Goal: Information Seeking & Learning: Learn about a topic

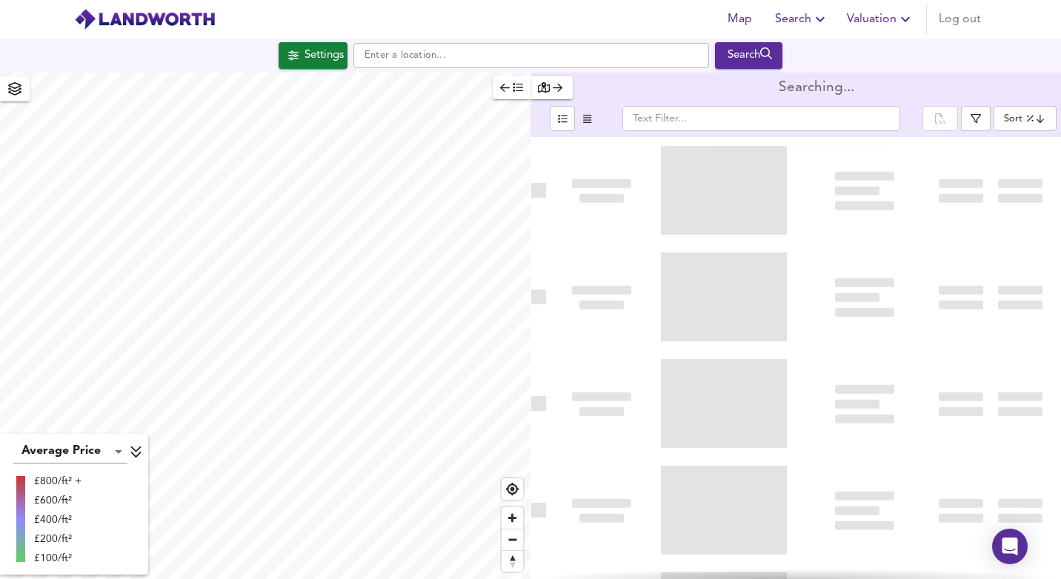
type input "lowppsf"
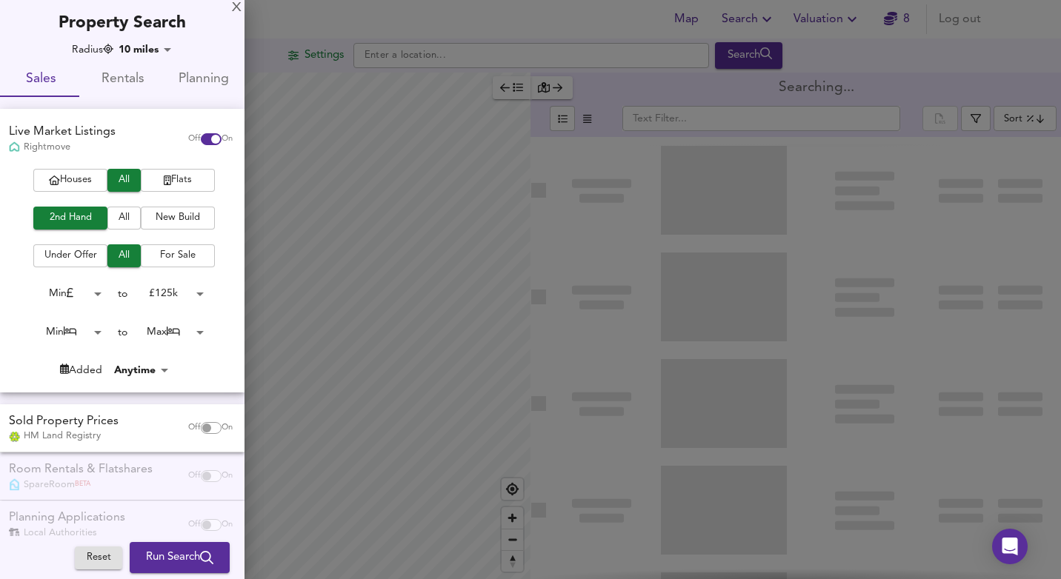
click at [163, 179] on div at bounding box center [530, 289] width 1061 height 579
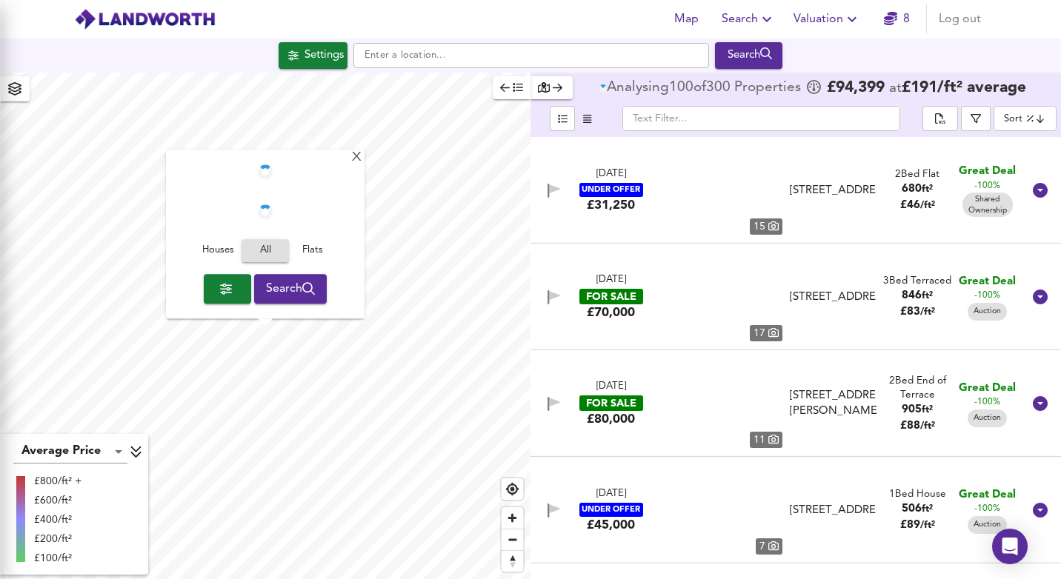
click at [184, 181] on div at bounding box center [530, 289] width 1061 height 579
click at [161, 179] on div at bounding box center [530, 289] width 1061 height 579
click at [184, 295] on div at bounding box center [530, 289] width 1061 height 579
checkbox input "false"
checkbox input "true"
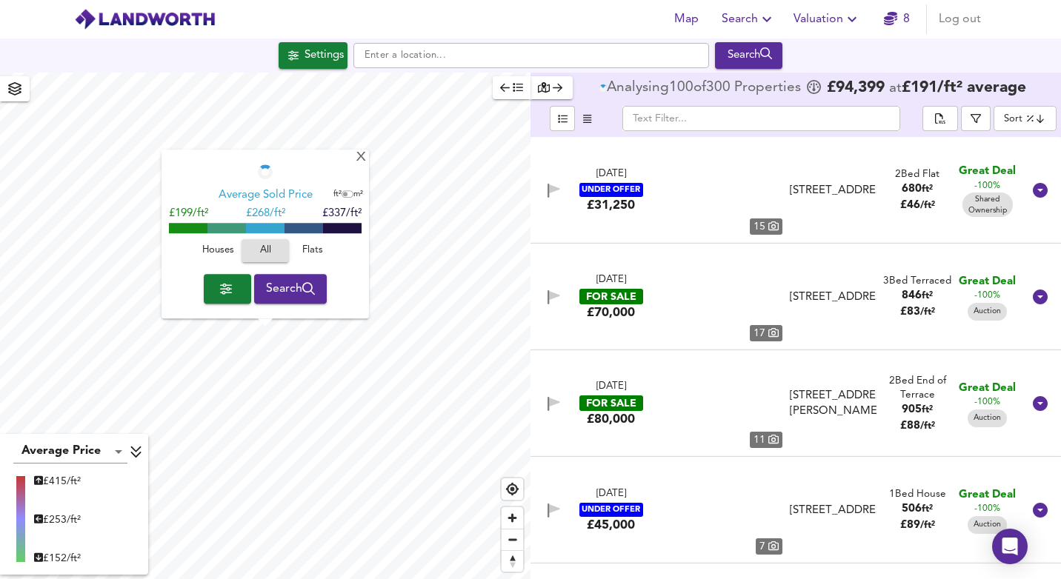
click at [324, 64] on div at bounding box center [530, 289] width 1061 height 579
click at [410, 57] on div at bounding box center [530, 289] width 1061 height 579
click at [528, 59] on div at bounding box center [530, 289] width 1061 height 579
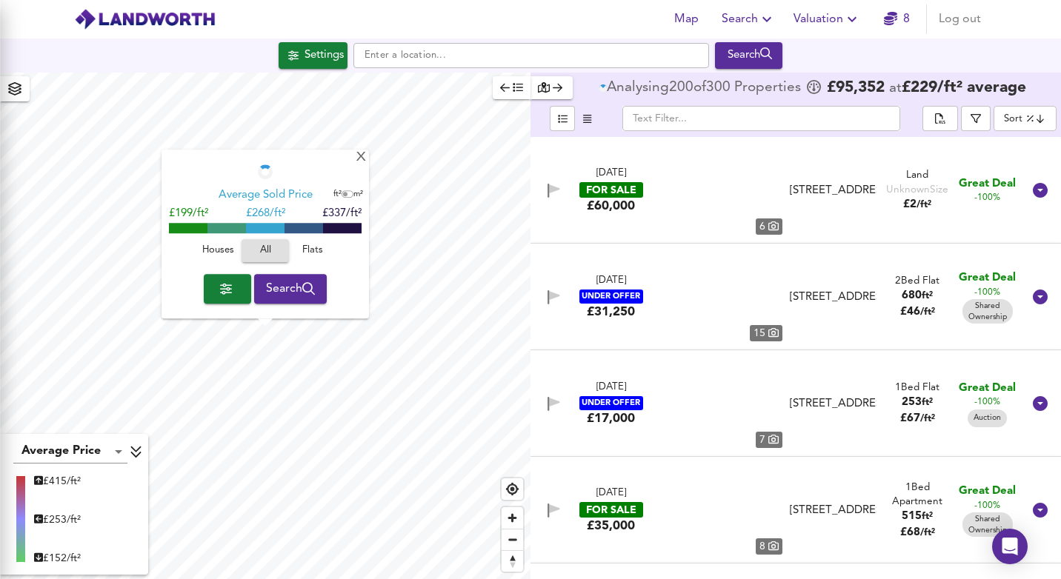
click at [158, 165] on div at bounding box center [530, 289] width 1061 height 579
click at [479, 55] on div at bounding box center [530, 289] width 1061 height 579
click at [545, 56] on div at bounding box center [530, 289] width 1061 height 579
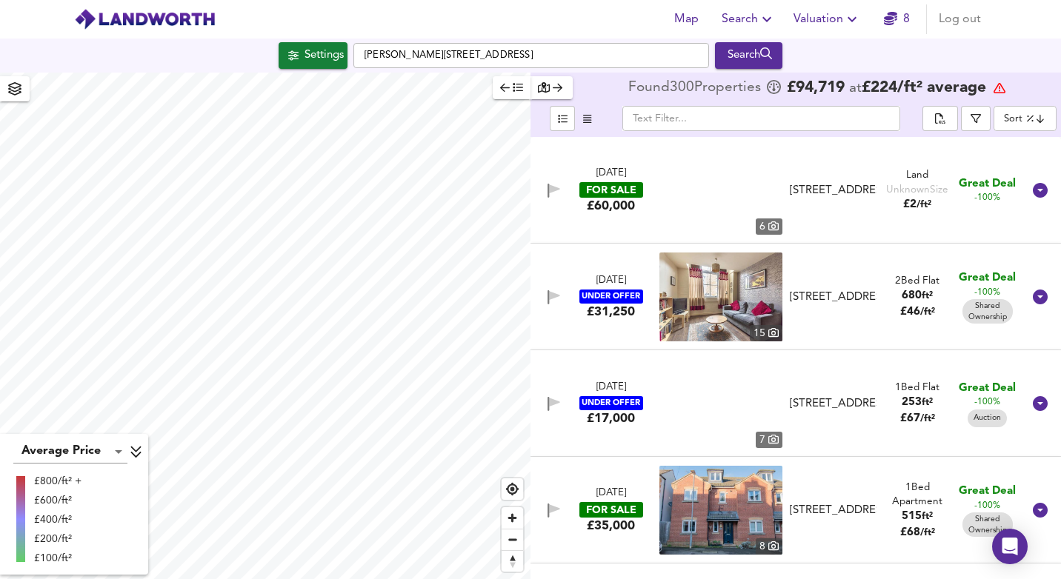
checkbox input "false"
checkbox input "true"
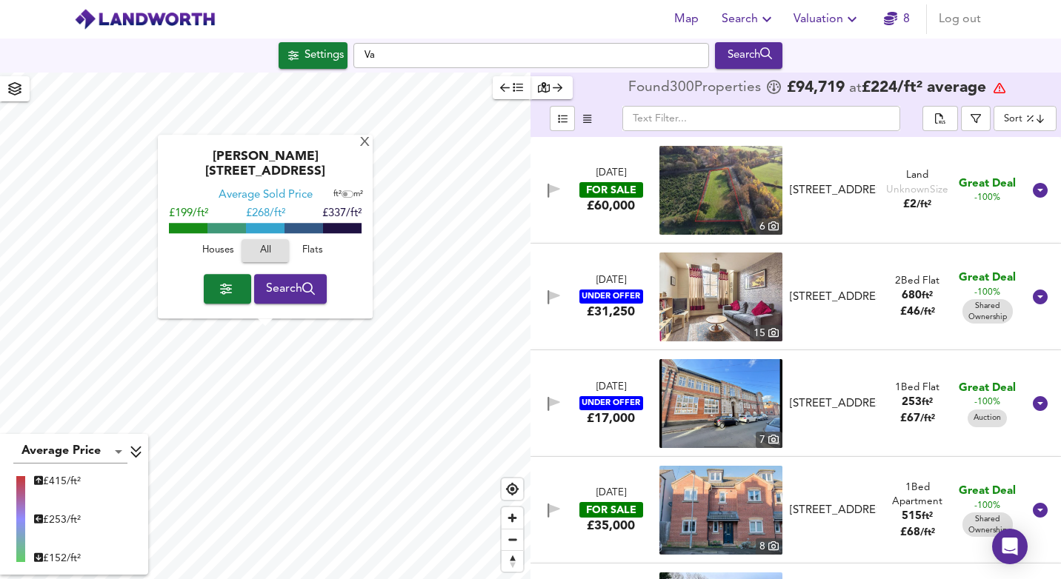
type input "V"
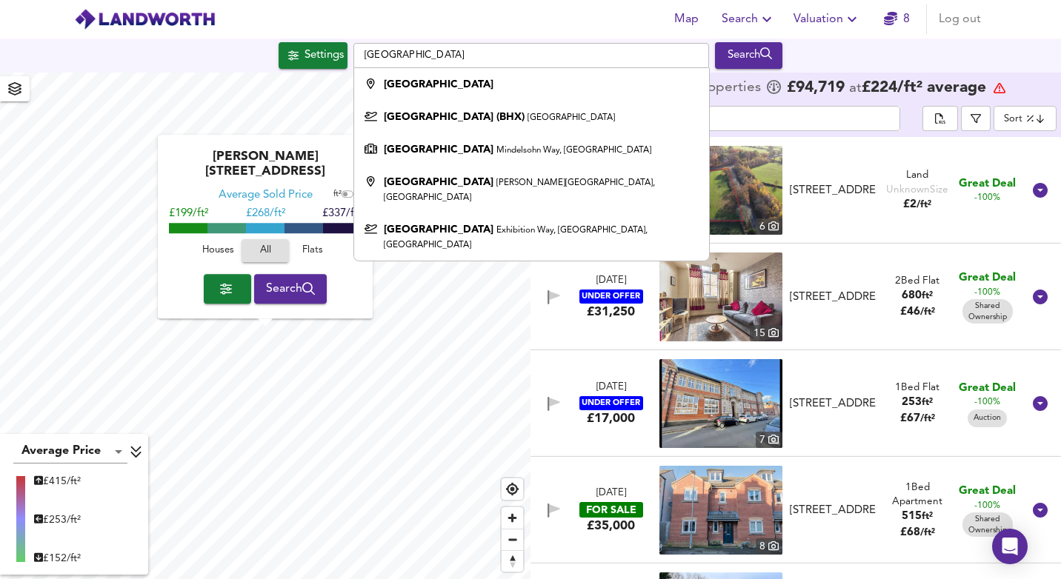
type input "[GEOGRAPHIC_DATA]"
click at [443, 25] on div "Map Search Valuation 8 Log out" at bounding box center [530, 19] width 948 height 37
click at [324, 62] on div "Settings" at bounding box center [323, 55] width 39 height 19
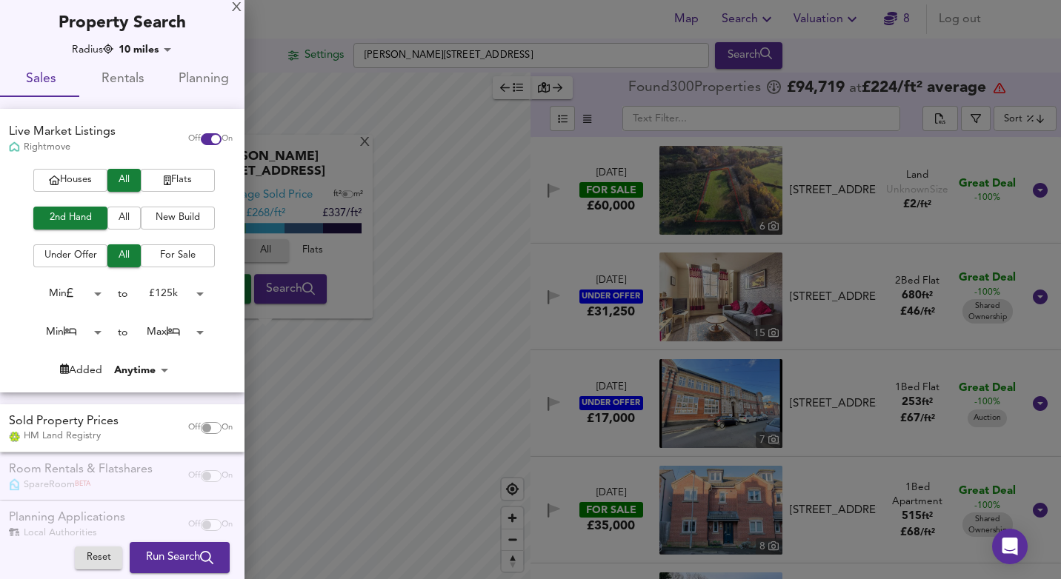
click at [147, 48] on body "Map Search Valuation 8 Log out [GEOGRAPHIC_DATA][PERSON_NAME][STREET_ADDRESS] S…" at bounding box center [530, 289] width 1061 height 579
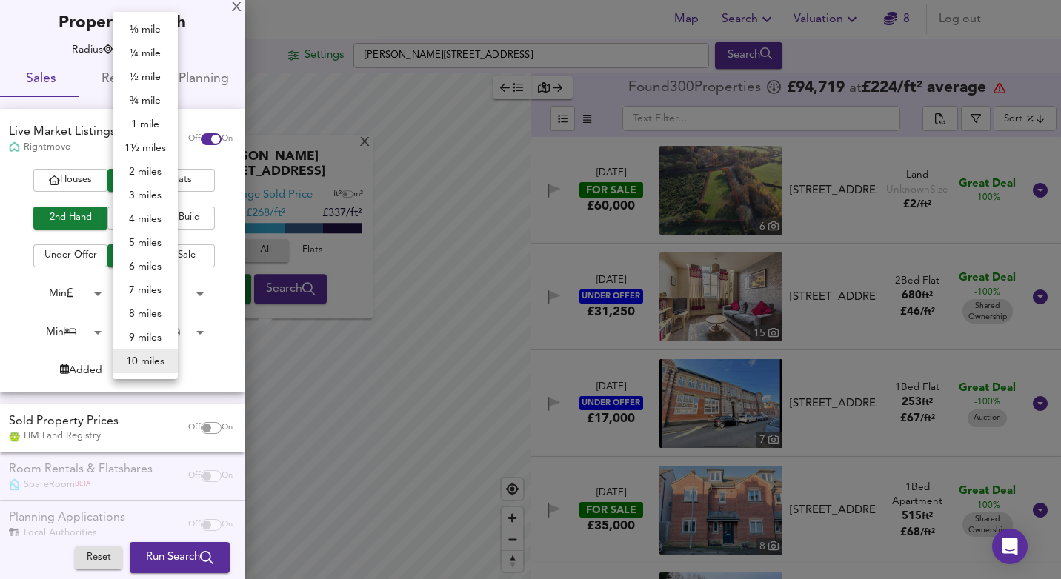
click at [625, 23] on div at bounding box center [530, 289] width 1061 height 579
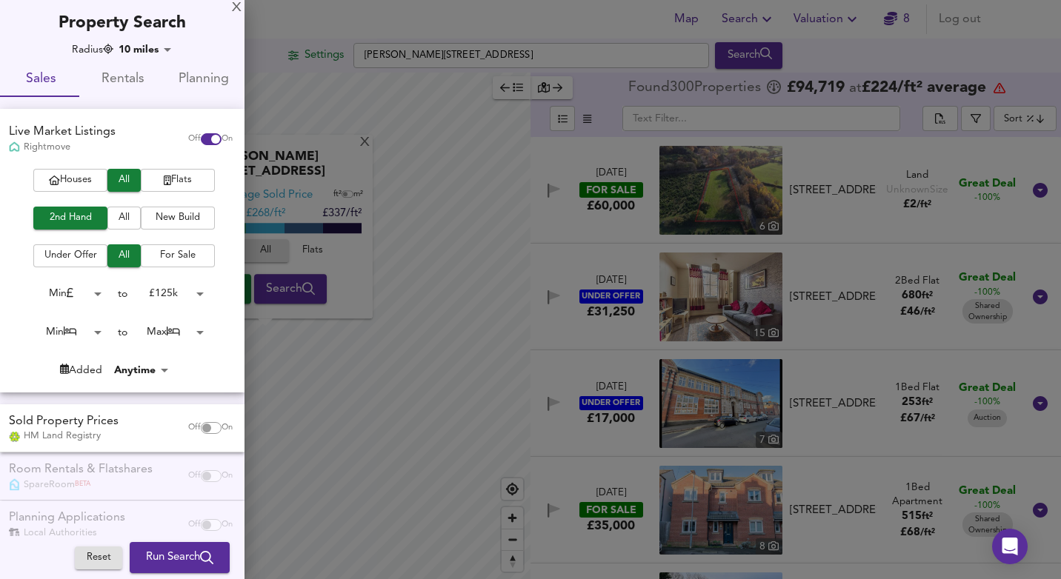
click at [233, 11] on div "X" at bounding box center [237, 8] width 10 height 10
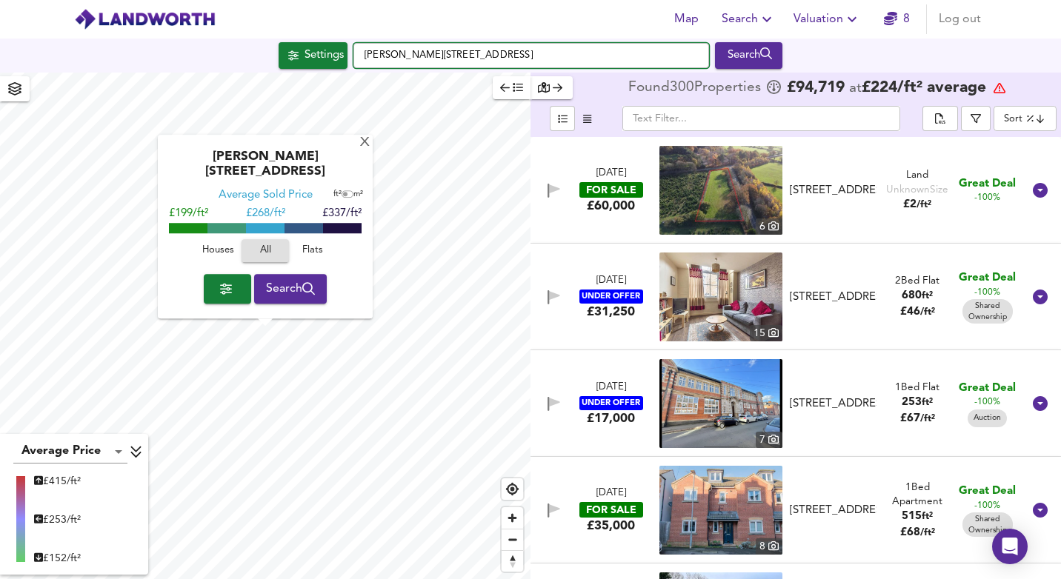
click at [487, 58] on input "[PERSON_NAME][STREET_ADDRESS]" at bounding box center [531, 55] width 356 height 25
type input "V"
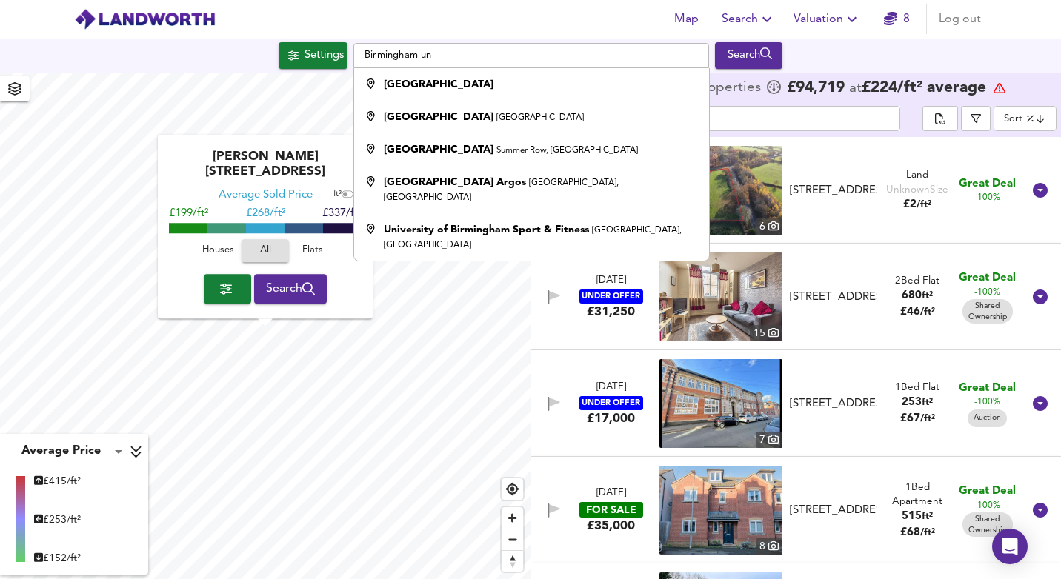
click at [539, 112] on div "[GEOGRAPHIC_DATA]" at bounding box center [484, 117] width 200 height 15
type input "[GEOGRAPHIC_DATA], [GEOGRAPHIC_DATA]"
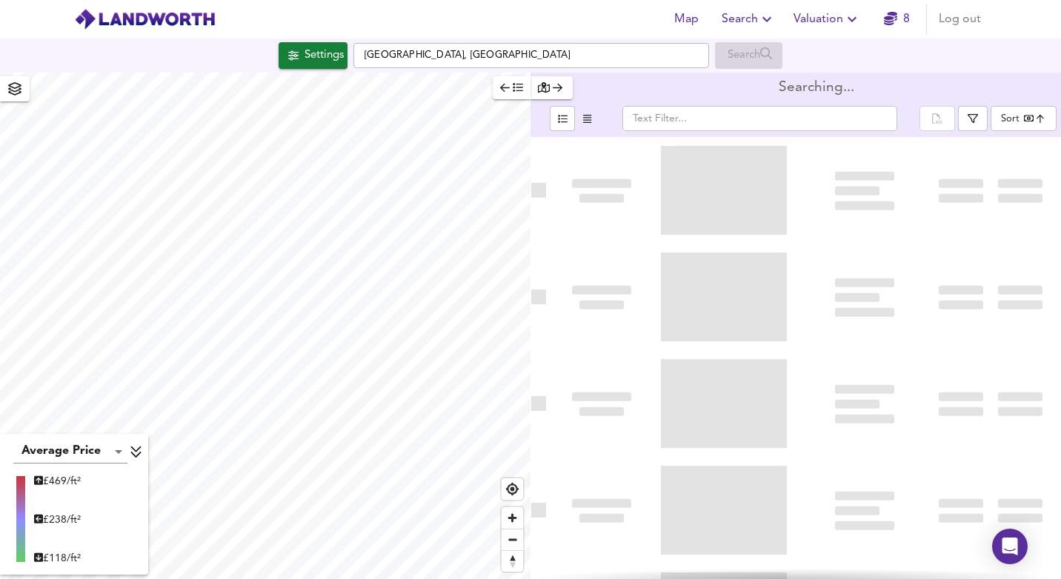
type input "bestdeal"
